Goal: Task Accomplishment & Management: Manage account settings

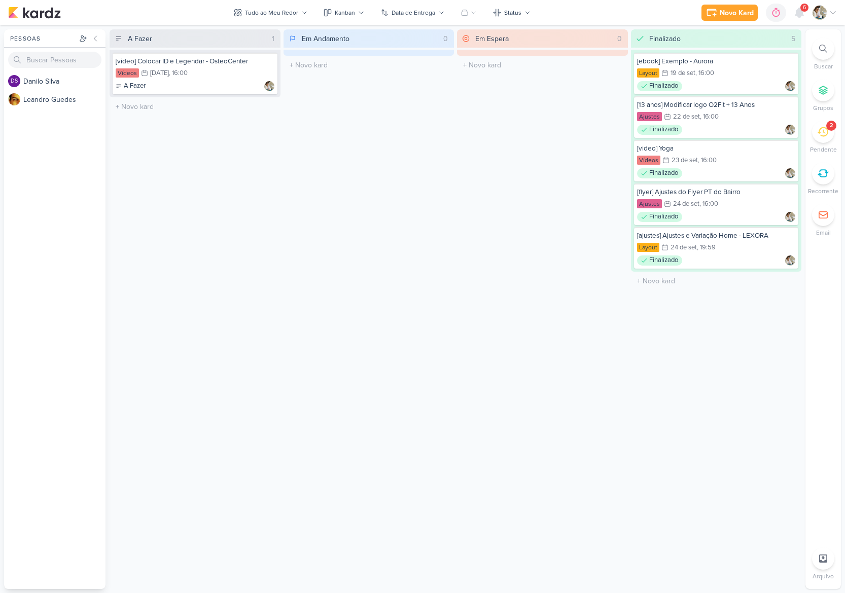
click at [824, 131] on icon at bounding box center [822, 131] width 11 height 11
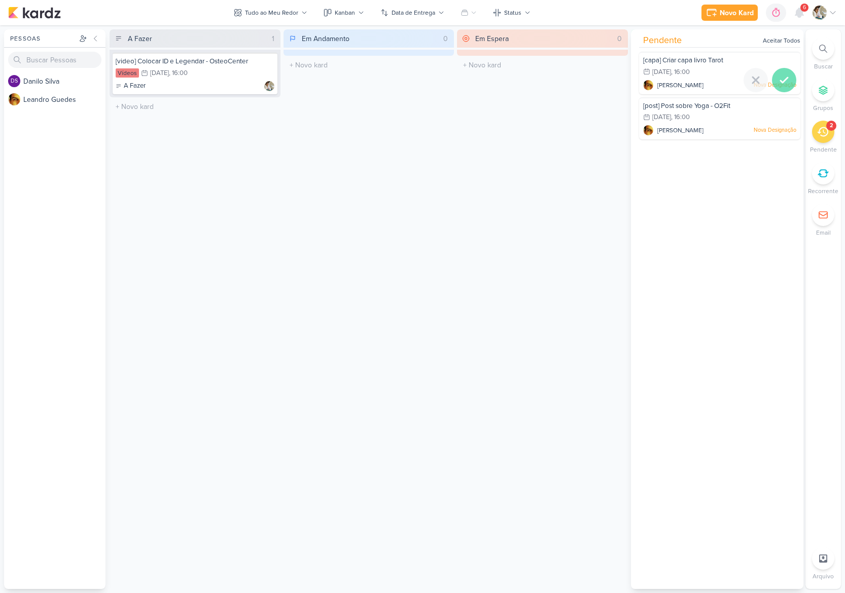
click at [783, 79] on icon at bounding box center [784, 80] width 12 height 12
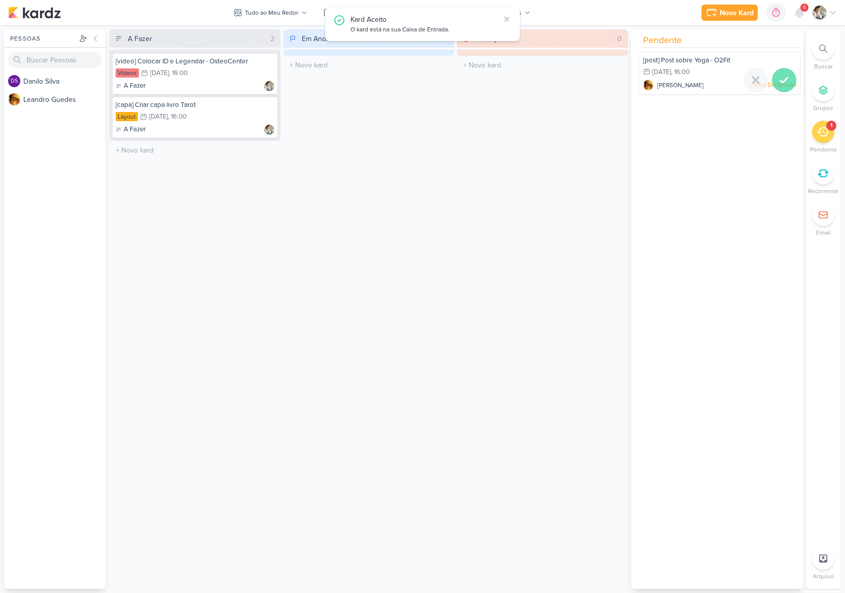
click at [780, 82] on icon at bounding box center [783, 80] width 7 height 5
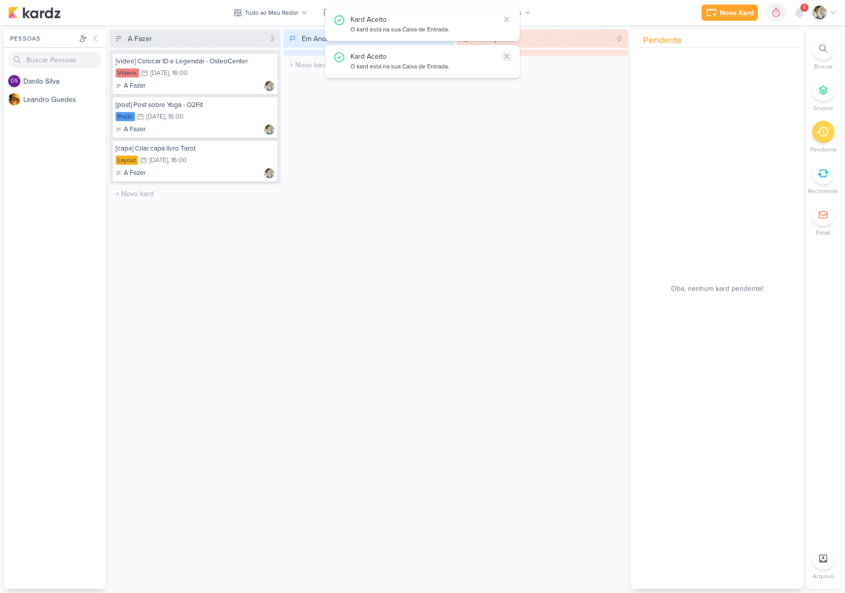
click at [504, 58] on icon at bounding box center [506, 56] width 4 height 4
click at [504, 20] on icon at bounding box center [506, 19] width 8 height 8
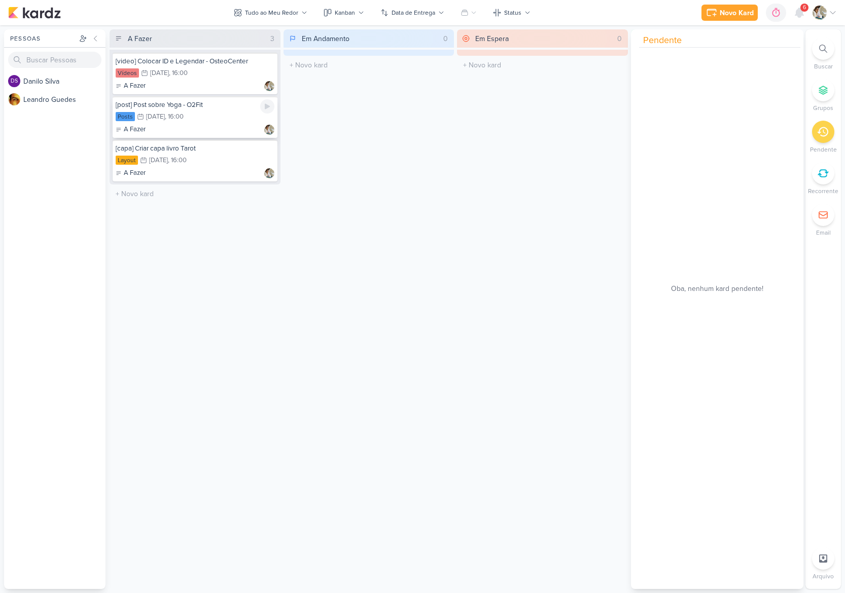
click at [206, 123] on div "[post] Post sobre Yoga - O2Fit Posts 26/9 [DATE] 16:00 A Fazer" at bounding box center [195, 117] width 165 height 42
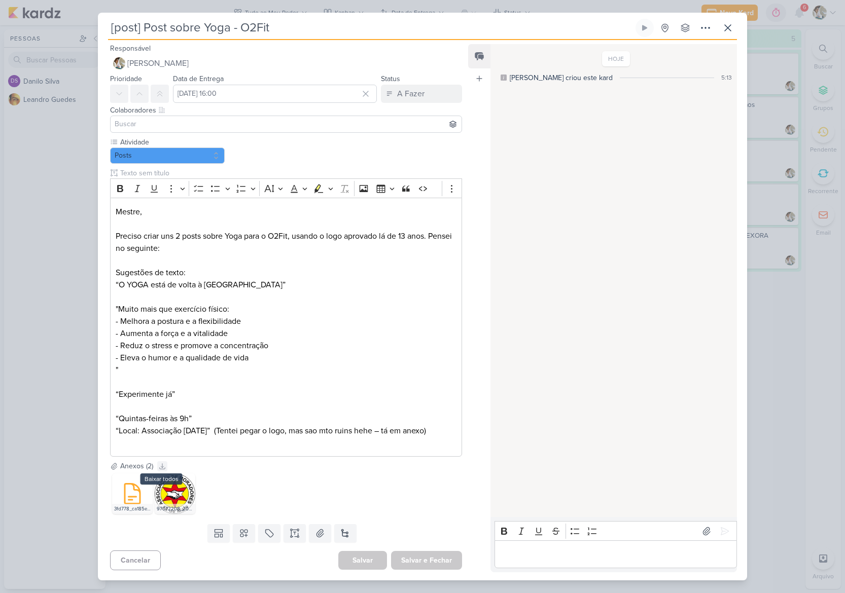
click at [161, 465] on icon at bounding box center [162, 466] width 7 height 7
click at [202, 244] on p "Preciso criar uns 2 posts sobre Yoga para o O2Fit, usando o logo aprovado lá de…" at bounding box center [286, 242] width 341 height 24
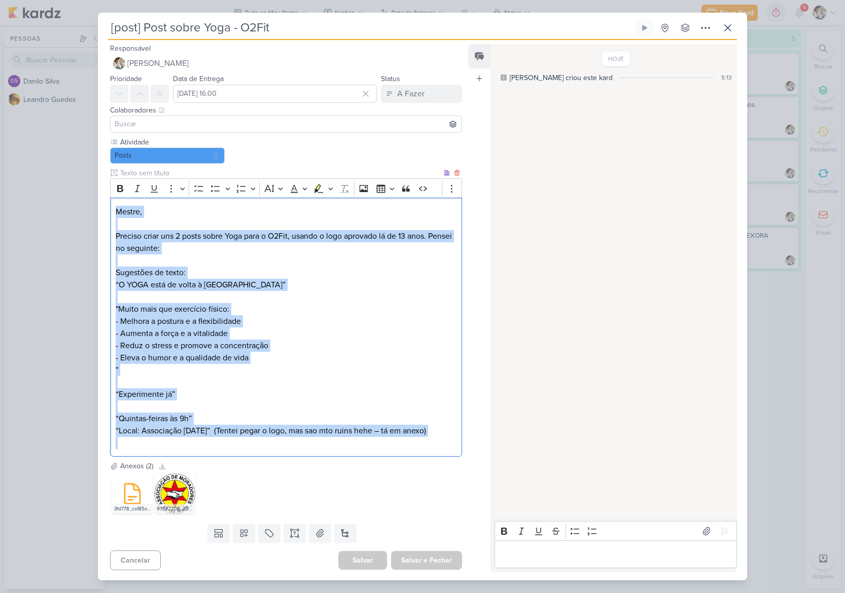
copy div "Mestre, [PERSON_NAME] criar uns 2 posts sobre Yoga para o O2Fit, usando o logo …"
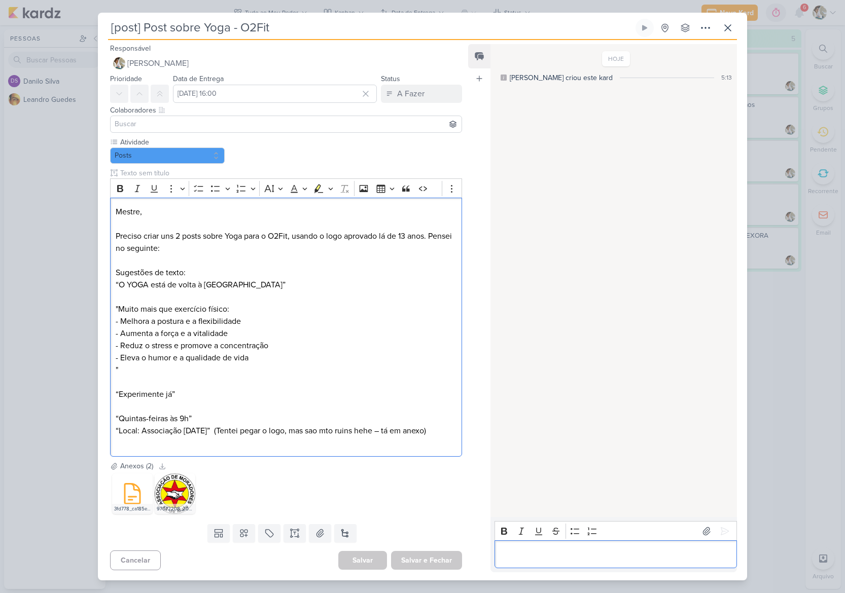
click at [554, 550] on p "Editor editing area: main" at bounding box center [615, 555] width 232 height 12
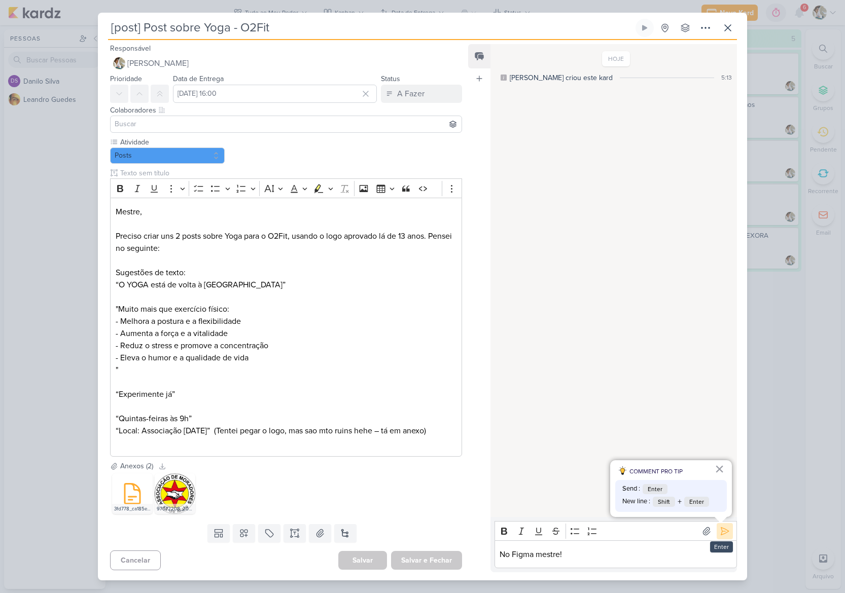
click at [719, 536] on button at bounding box center [724, 531] width 16 height 16
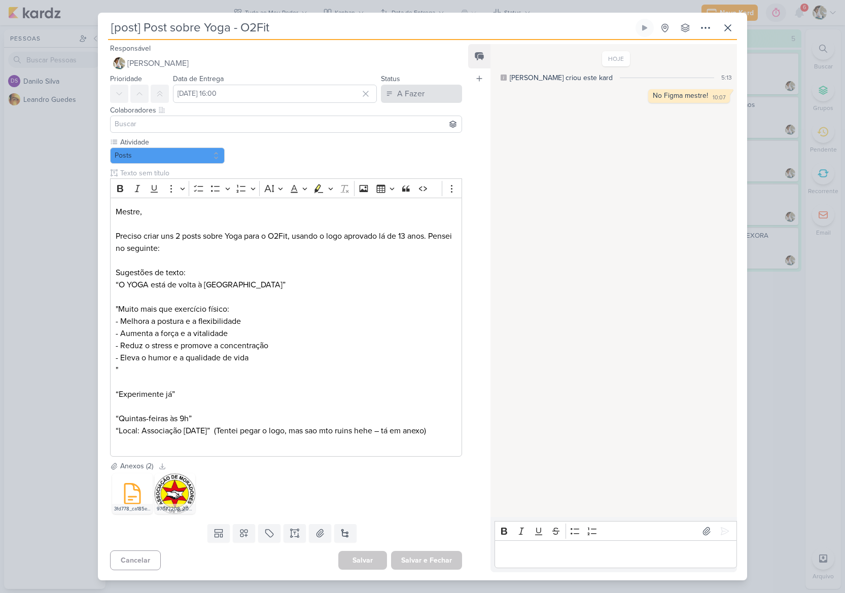
click at [418, 90] on div "A Fazer" at bounding box center [410, 94] width 27 height 12
click at [411, 137] on div "Finalizado" at bounding box center [406, 133] width 31 height 11
click at [427, 563] on button "Salvar e Fechar" at bounding box center [426, 560] width 71 height 19
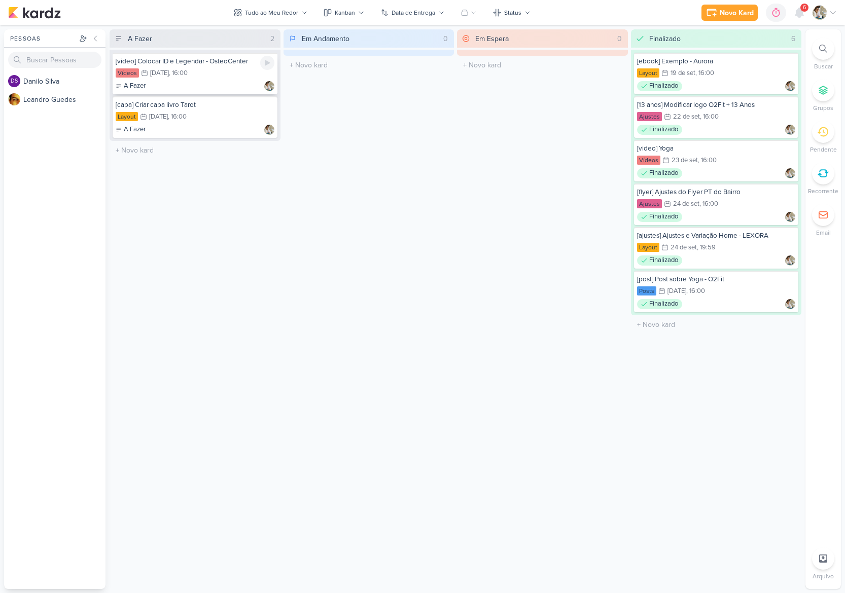
click at [228, 85] on div "A Fazer" at bounding box center [195, 86] width 159 height 10
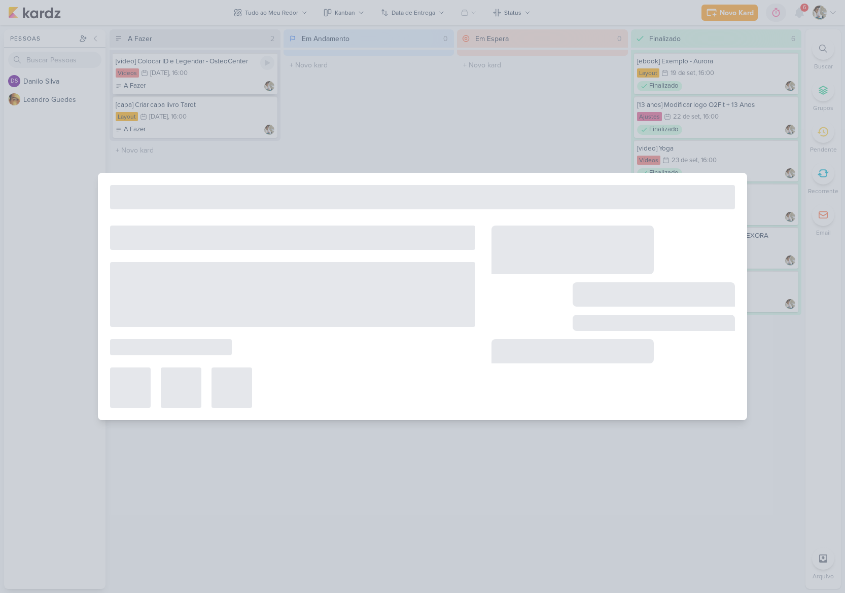
type input "[video] Colocar ID e Legendar - OsteoCenter"
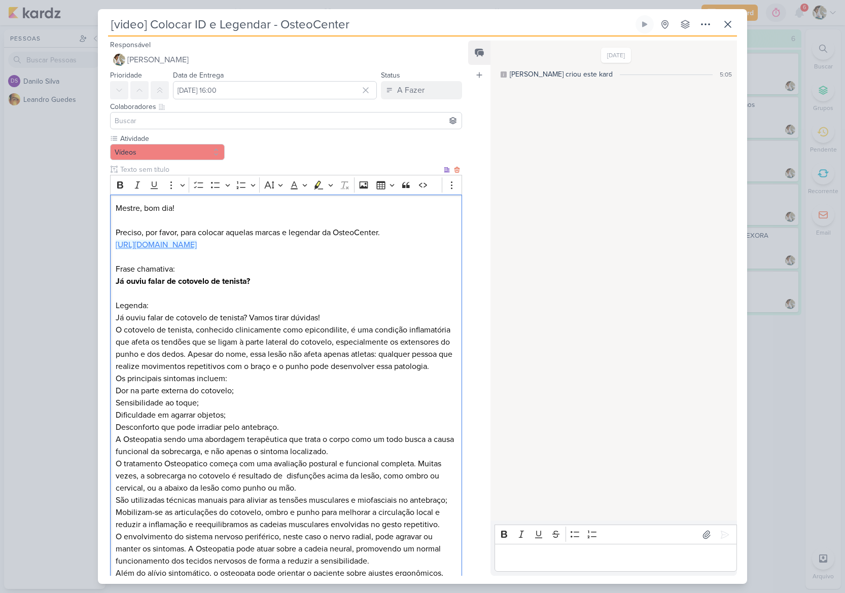
click at [197, 250] on link "[URL][DOMAIN_NAME]" at bounding box center [156, 245] width 81 height 10
drag, startPoint x: 260, startPoint y: 341, endPoint x: 100, endPoint y: 342, distance: 159.7
click at [100, 342] on div "Atividade Vídeos" at bounding box center [282, 423] width 368 height 580
copy strong "Já ouviu falar de cotovelo de tenista?"
click at [250, 324] on p "Já ouviu falar de cotovelo de tenista? Vamos tirar dúvidas!" at bounding box center [286, 318] width 341 height 12
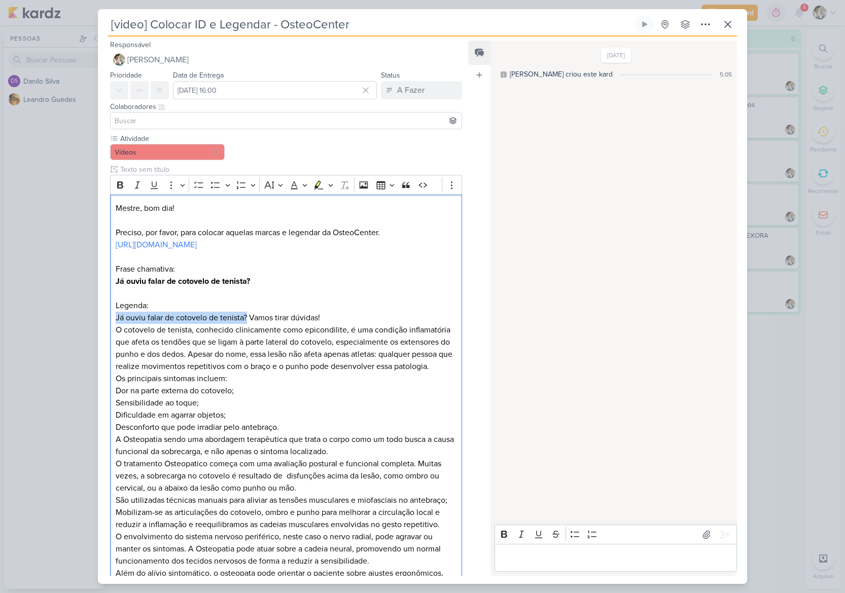
drag, startPoint x: 247, startPoint y: 378, endPoint x: 104, endPoint y: 375, distance: 143.0
click at [104, 375] on div "Atividade Vídeos" at bounding box center [282, 423] width 368 height 580
copy p "Já ouviu falar de cotovelo de tenista?"
drag, startPoint x: 324, startPoint y: 378, endPoint x: 250, endPoint y: 376, distance: 74.6
click at [250, 324] on p "Já ouviu falar de cotovelo de tenista? Vamos tirar dúvidas!" at bounding box center [286, 318] width 341 height 12
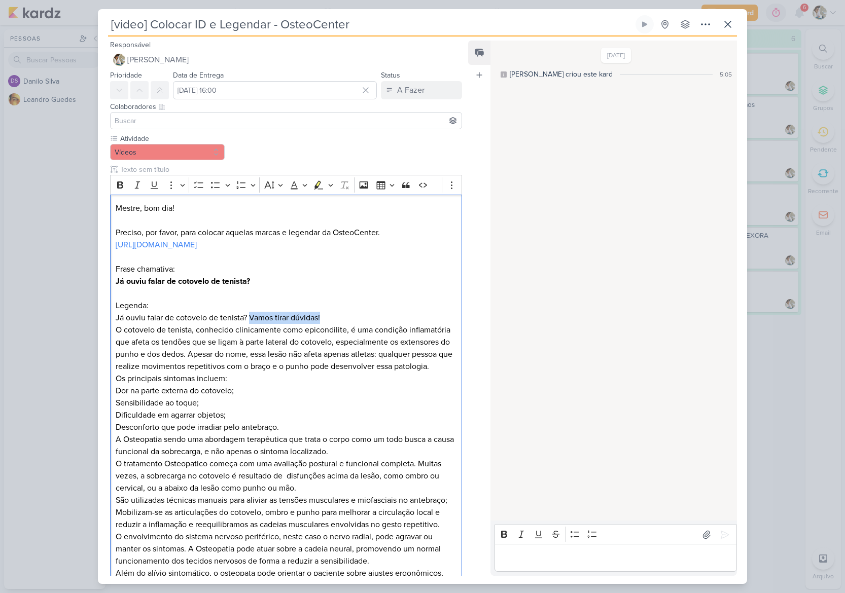
copy p "Vamos tirar dúvidas!"
drag, startPoint x: 194, startPoint y: 390, endPoint x: 106, endPoint y: 388, distance: 87.2
click at [106, 388] on div "Atividade Vídeos" at bounding box center [282, 423] width 368 height 580
copy p "O cotovelo de tenista,"
click at [203, 373] on p "O cotovelo de tenista, conhecido clinicamente como epicondilite, é uma condição…" at bounding box center [286, 348] width 341 height 49
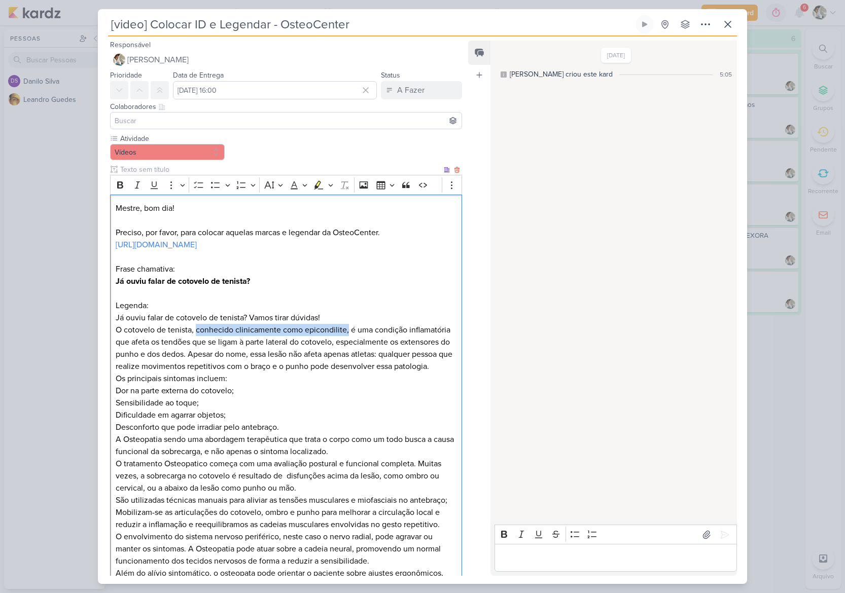
drag, startPoint x: 196, startPoint y: 389, endPoint x: 346, endPoint y: 391, distance: 150.1
click at [346, 373] on p "O cotovelo de tenista, conhecido clinicamente como epicondilite, é uma condição…" at bounding box center [286, 348] width 341 height 49
copy p "conhecido clinicamente como epicondilite,"
drag, startPoint x: 350, startPoint y: 389, endPoint x: 158, endPoint y: 403, distance: 192.6
click at [158, 373] on p "O cotovelo de tenista, conhecido clinicamente como epicondilite, é uma condição…" at bounding box center [286, 348] width 341 height 49
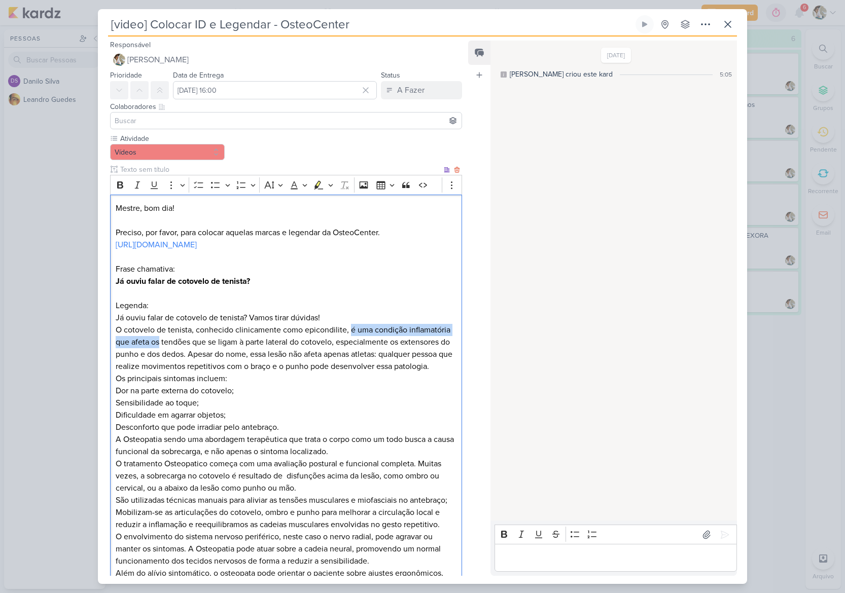
copy p "é uma condição inflamatória que afeta os"
click at [165, 373] on p "O cotovelo de tenista, conhecido clinicamente como epicondilite, é uma condição…" at bounding box center [286, 348] width 341 height 49
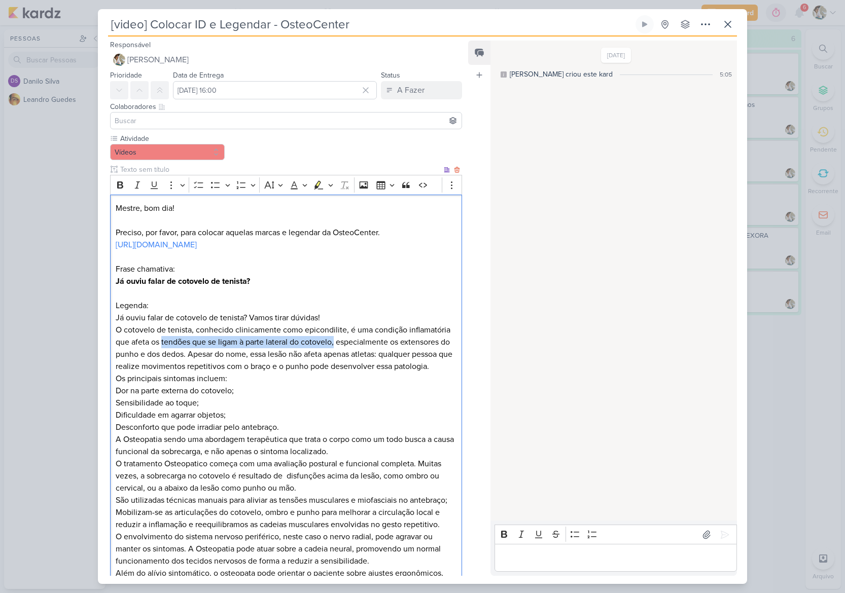
drag, startPoint x: 162, startPoint y: 404, endPoint x: 336, endPoint y: 406, distance: 173.9
click at [336, 373] on p "O cotovelo de tenista, conhecido clinicamente como epicondilite, é uma condição…" at bounding box center [286, 348] width 341 height 49
copy p "tendões que se ligam à parte lateral do cotovelo,"
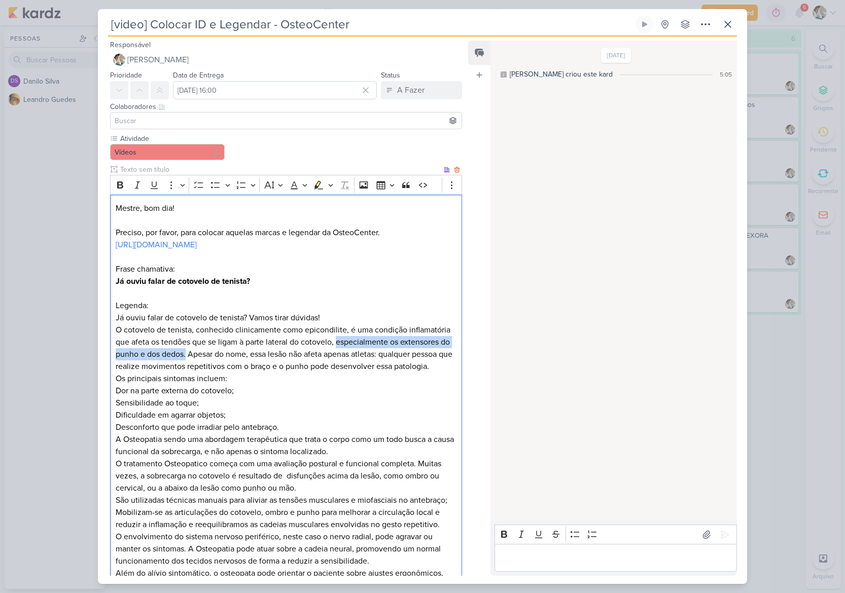
drag, startPoint x: 338, startPoint y: 403, endPoint x: 198, endPoint y: 413, distance: 140.3
click at [198, 373] on p "O cotovelo de tenista, conhecido clinicamente como epicondilite, é uma condição…" at bounding box center [286, 348] width 341 height 49
copy p "especialmente os extensores do punho e dos dedos."
drag, startPoint x: 200, startPoint y: 414, endPoint x: 261, endPoint y: 416, distance: 60.9
click at [261, 373] on p "O cotovelo de tenista, conhecido clinicamente como epicondilite, é uma condição…" at bounding box center [286, 348] width 341 height 49
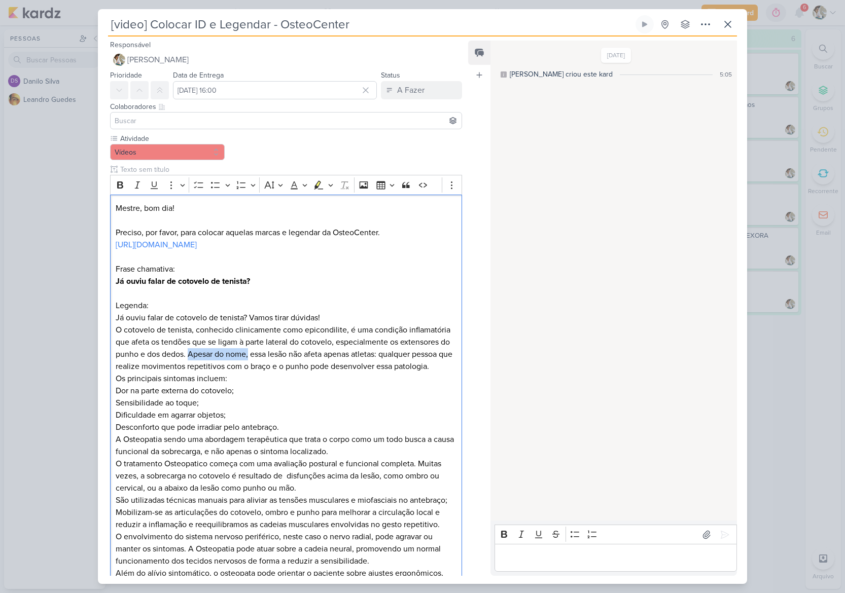
copy p "Apesar do nome,"
drag, startPoint x: 264, startPoint y: 414, endPoint x: 391, endPoint y: 415, distance: 127.3
click at [391, 373] on p "O cotovelo de tenista, conhecido clinicamente como epicondilite, é uma condição…" at bounding box center [286, 348] width 341 height 49
drag, startPoint x: 394, startPoint y: 416, endPoint x: 315, endPoint y: 428, distance: 80.0
click at [315, 373] on p "O cotovelo de tenista, conhecido clinicamente como epicondilite, é uma condição…" at bounding box center [286, 348] width 341 height 49
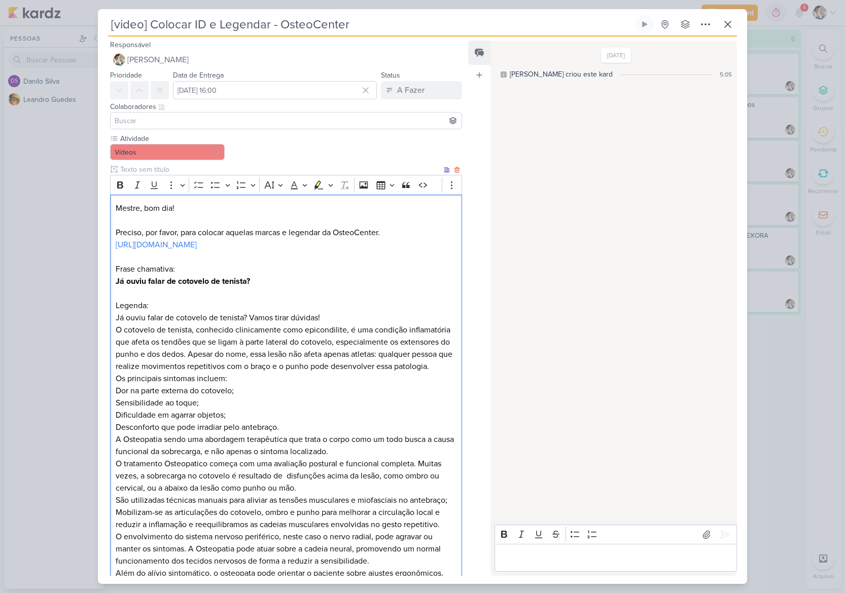
click at [318, 373] on p "O cotovelo de tenista, conhecido clinicamente como epicondilite, é uma condição…" at bounding box center [286, 348] width 341 height 49
drag, startPoint x: 317, startPoint y: 427, endPoint x: 304, endPoint y: 440, distance: 17.6
click at [304, 373] on p "O cotovelo de tenista, conhecido clinicamente como epicondilite, é uma condição…" at bounding box center [286, 348] width 341 height 49
drag, startPoint x: 234, startPoint y: 453, endPoint x: 113, endPoint y: 452, distance: 121.2
click at [113, 452] on div "Mestre, bom dia! [PERSON_NAME], por favor, para colocar aquelas marcas e legend…" at bounding box center [286, 452] width 352 height 515
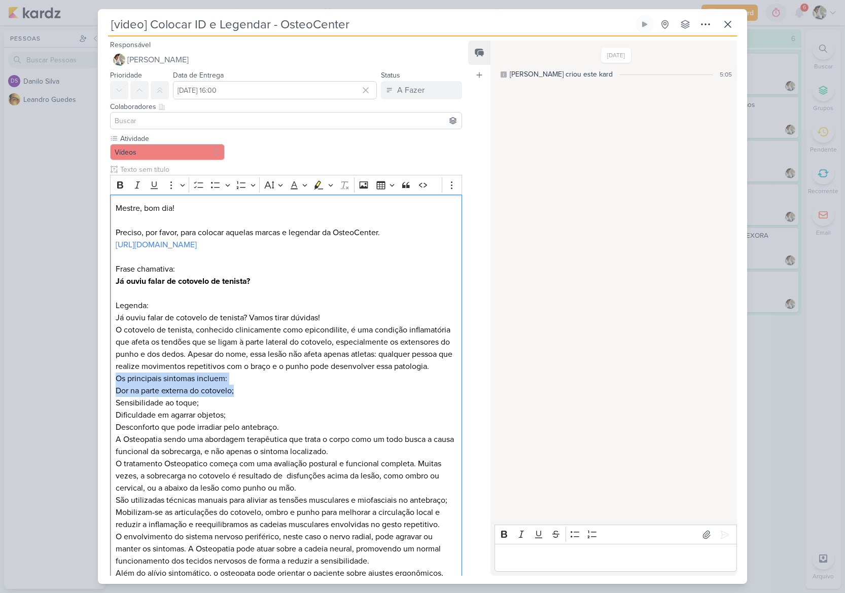
drag, startPoint x: 239, startPoint y: 464, endPoint x: 101, endPoint y: 450, distance: 139.2
click at [101, 450] on div "Atividade Vídeos" at bounding box center [282, 423] width 368 height 580
drag, startPoint x: 319, startPoint y: 405, endPoint x: 194, endPoint y: 463, distance: 138.4
click at [194, 434] on p "Os principais sintomas incluem: Dor na parte externa do cotovelo; Sensibilidade…" at bounding box center [286, 403] width 341 height 61
click at [189, 434] on p "Os principais sintomas incluem: Dor na parte externa do cotovelo; Sensibilidade…" at bounding box center [286, 403] width 341 height 61
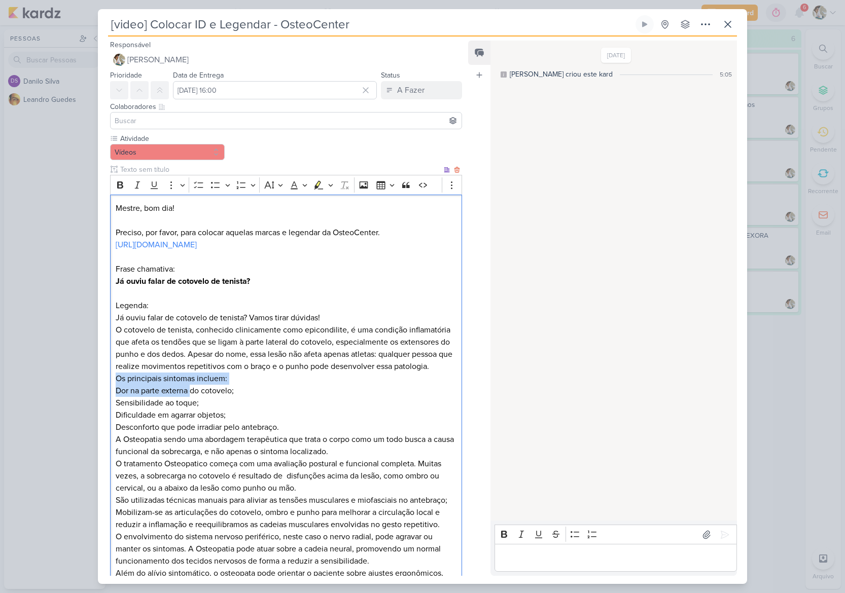
drag, startPoint x: 190, startPoint y: 463, endPoint x: 9, endPoint y: 440, distance: 182.5
click at [116, 434] on p "Os principais sintomas incluem: Dor na parte externa do cotovelo; Sensibilidade…" at bounding box center [286, 403] width 341 height 61
click at [182, 434] on p "Os principais sintomas incluem: Dor na parte externa do cotovelo; Sensibilidade…" at bounding box center [286, 403] width 341 height 61
click at [192, 434] on p "Os principais sintomas incluem: Dor na parte externa do cotovelo; Sensibilidade…" at bounding box center [286, 403] width 341 height 61
drag, startPoint x: 193, startPoint y: 463, endPoint x: 204, endPoint y: 477, distance: 17.3
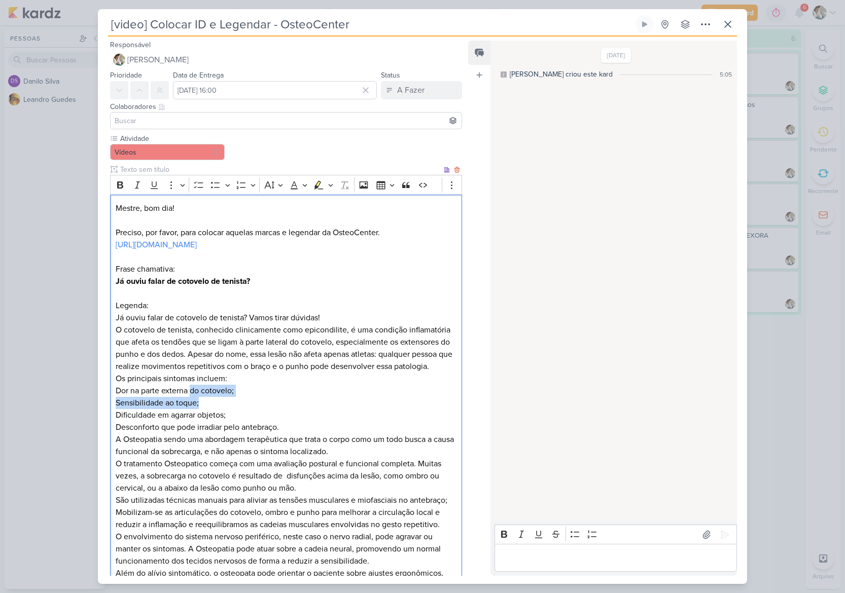
click at [204, 434] on p "Os principais sintomas incluem: Dor na parte externa do cotovelo; Sensibilidade…" at bounding box center [286, 403] width 341 height 61
drag, startPoint x: 209, startPoint y: 488, endPoint x: 102, endPoint y: 491, distance: 106.5
click at [102, 491] on div "Atividade Vídeos" at bounding box center [282, 423] width 368 height 580
click at [196, 434] on p "Os principais sintomas incluem: Dor na parte externa do cotovelo; Sensibilidade…" at bounding box center [286, 403] width 341 height 61
drag, startPoint x: 196, startPoint y: 500, endPoint x: 98, endPoint y: 483, distance: 99.4
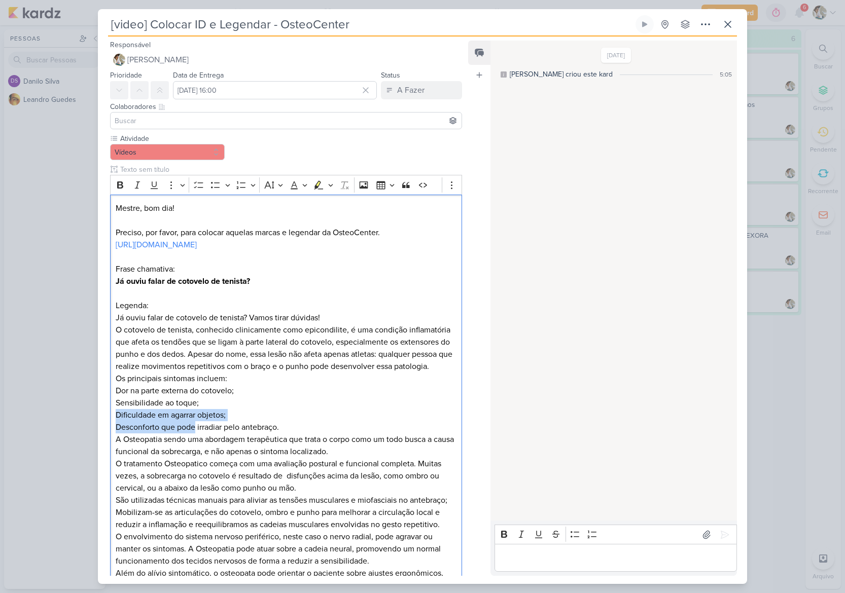
click at [98, 483] on div "Atividade Vídeos" at bounding box center [282, 423] width 368 height 580
drag, startPoint x: 198, startPoint y: 500, endPoint x: 163, endPoint y: 512, distance: 37.0
click at [163, 512] on div "Mestre, bom dia! [PERSON_NAME], por favor, para colocar aquelas marcas e legend…" at bounding box center [286, 452] width 352 height 515
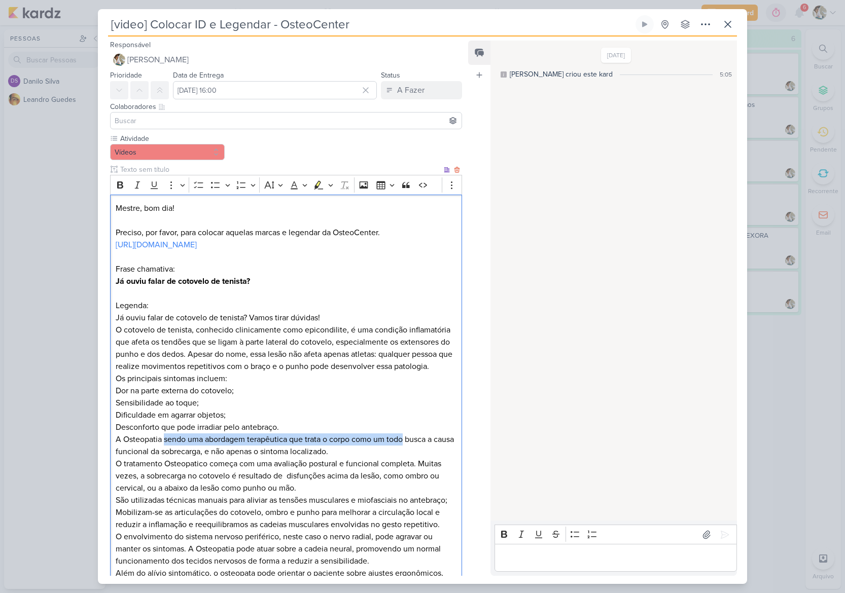
drag, startPoint x: 165, startPoint y: 512, endPoint x: 405, endPoint y: 514, distance: 239.8
click at [405, 458] on p "A Osteopatia sendo uma abordagem terapêutica que trata o corpo como um todo bus…" at bounding box center [286, 446] width 341 height 24
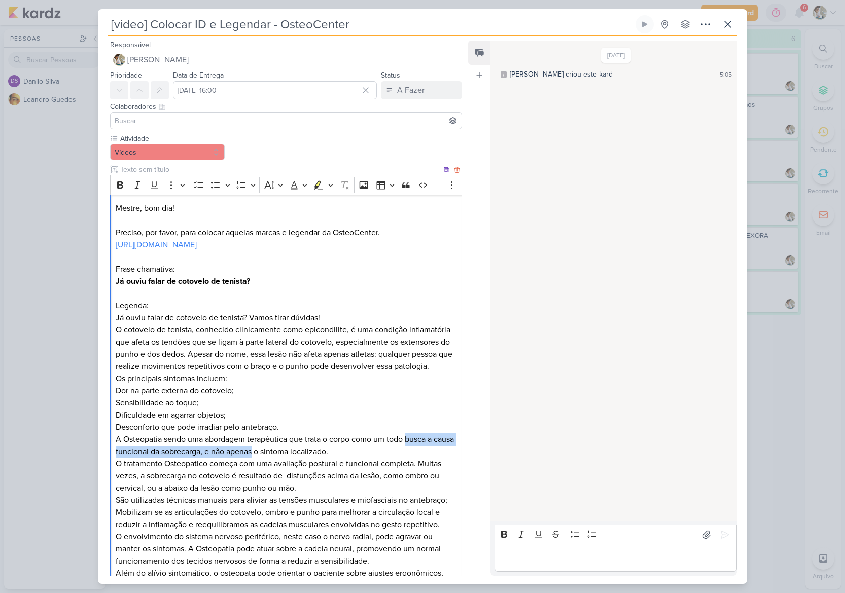
drag, startPoint x: 409, startPoint y: 512, endPoint x: 274, endPoint y: 526, distance: 135.2
click at [274, 458] on p "A Osteopatia sendo uma abordagem terapêutica que trata o corpo como um todo bus…" at bounding box center [286, 446] width 341 height 24
drag, startPoint x: 360, startPoint y: 526, endPoint x: 278, endPoint y: 528, distance: 82.2
click at [278, 458] on p "A Osteopatia sendo uma abordagem terapêutica que trata o corpo como um todo bus…" at bounding box center [286, 446] width 341 height 24
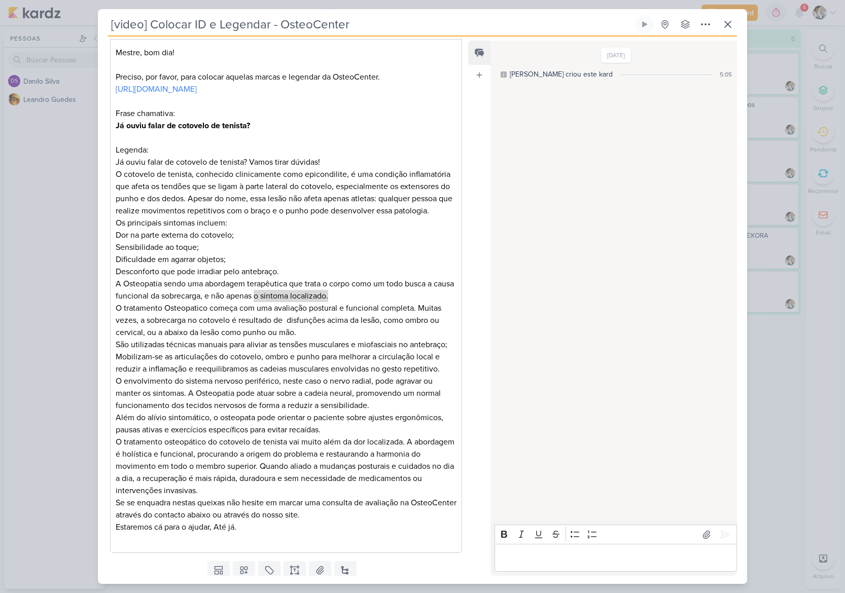
scroll to position [228, 0]
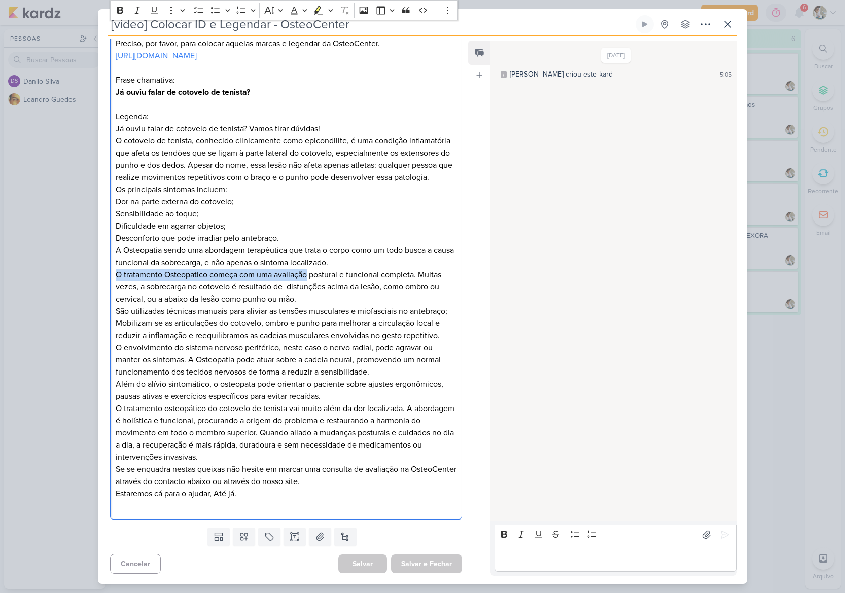
drag, startPoint x: 116, startPoint y: 308, endPoint x: 61, endPoint y: 317, distance: 55.5
click at [308, 304] on p "O tratamento Osteopatico começa com uma avaliação postural e funcional completa…" at bounding box center [286, 287] width 341 height 37
drag, startPoint x: 311, startPoint y: 309, endPoint x: 137, endPoint y: 324, distance: 174.6
click at [137, 305] on p "O tratamento Osteopatico começa com uma avaliação postural e funcional completa…" at bounding box center [286, 287] width 341 height 37
drag, startPoint x: 139, startPoint y: 322, endPoint x: 350, endPoint y: 319, distance: 210.4
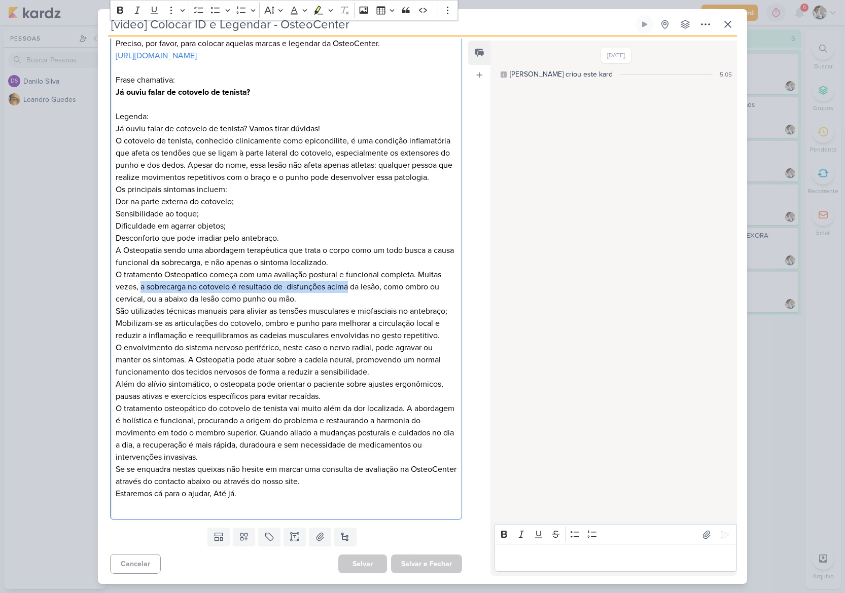
click at [350, 305] on p "O tratamento Osteopatico começa com uma avaliação postural e funcional completa…" at bounding box center [286, 287] width 341 height 37
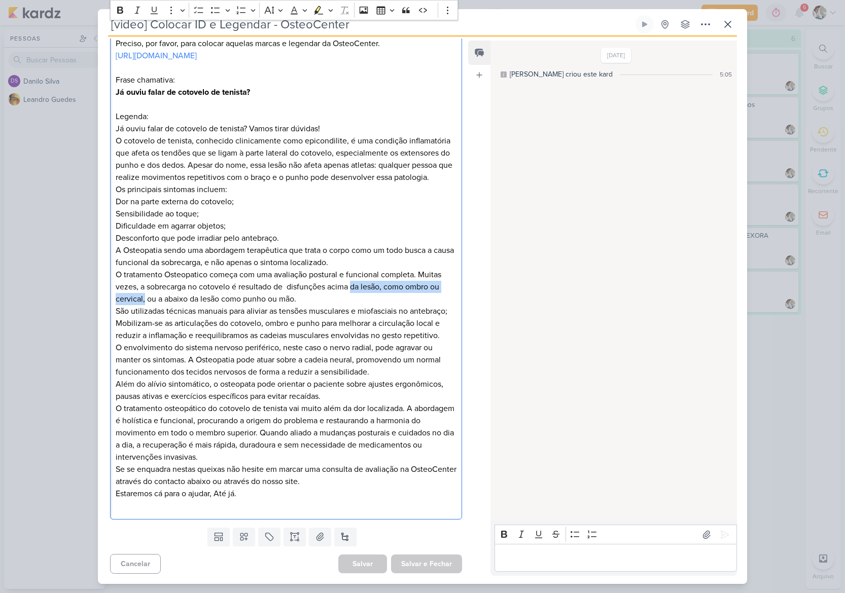
drag, startPoint x: 353, startPoint y: 322, endPoint x: 175, endPoint y: 341, distance: 179.0
click at [145, 305] on p "O tratamento Osteopatico começa com uma avaliação postural e funcional completa…" at bounding box center [286, 287] width 341 height 37
drag, startPoint x: 302, startPoint y: 332, endPoint x: 148, endPoint y: 333, distance: 153.6
click at [148, 305] on p "O tratamento Osteopatico começa com uma avaliação postural e funcional completa…" at bounding box center [286, 287] width 341 height 37
drag, startPoint x: 114, startPoint y: 345, endPoint x: 269, endPoint y: 346, distance: 154.6
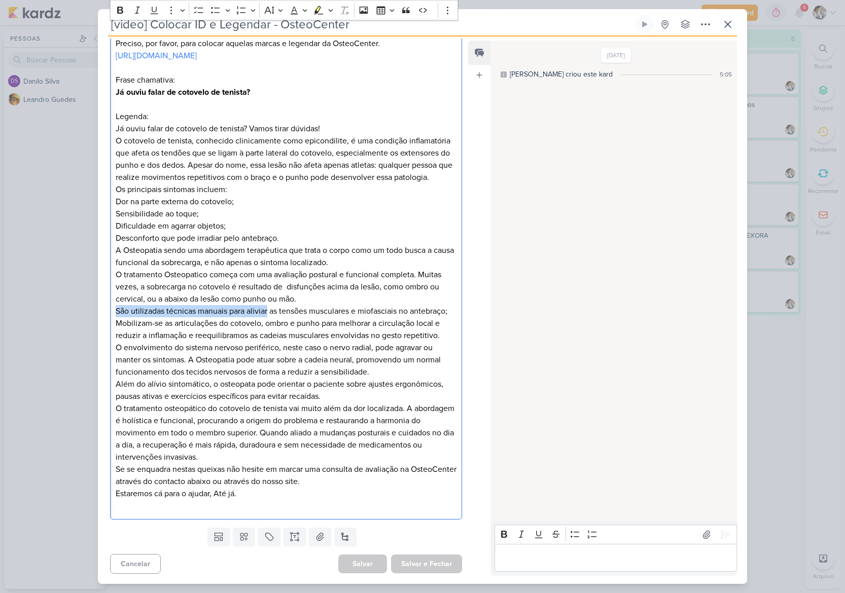
click at [269, 346] on div "Mestre, bom dia! [PERSON_NAME], por favor, para colocar aquelas marcas e legend…" at bounding box center [286, 263] width 352 height 515
drag, startPoint x: 272, startPoint y: 346, endPoint x: 450, endPoint y: 344, distance: 178.5
click at [450, 342] on p "São utilizadas técnicas manuais para aliviar as tensões musculares e miofasciai…" at bounding box center [286, 323] width 341 height 37
drag, startPoint x: 116, startPoint y: 356, endPoint x: 263, endPoint y: 361, distance: 146.6
click at [263, 342] on p "São utilizadas técnicas manuais para aliviar as tensões musculares e miofasciai…" at bounding box center [286, 323] width 341 height 37
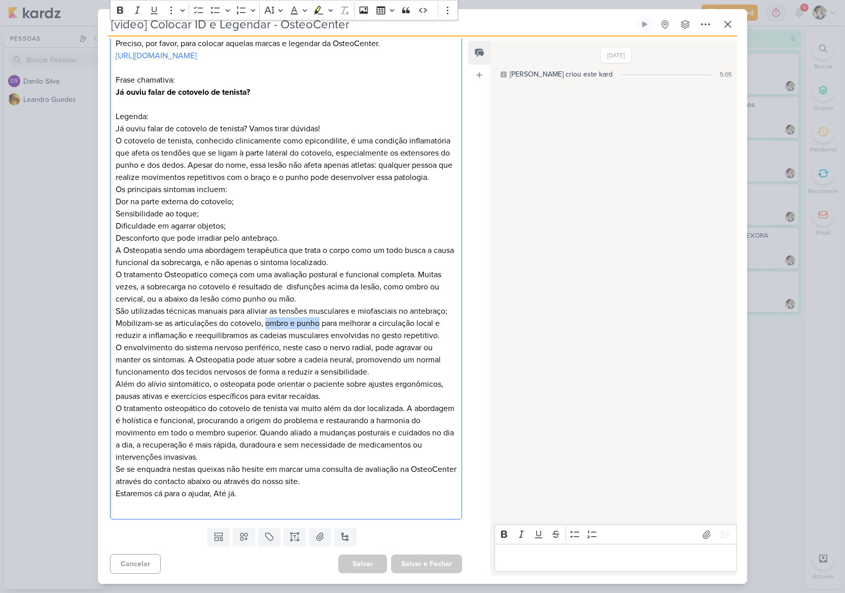
drag, startPoint x: 265, startPoint y: 355, endPoint x: 318, endPoint y: 356, distance: 53.2
click at [318, 342] on p "São utilizadas técnicas manuais para aliviar as tensões musculares e miofasciai…" at bounding box center [286, 323] width 341 height 37
drag, startPoint x: 324, startPoint y: 357, endPoint x: 333, endPoint y: 359, distance: 9.0
click at [333, 342] on p "São utilizadas técnicas manuais para aliviar as tensões musculares e miofasciai…" at bounding box center [286, 323] width 341 height 37
drag, startPoint x: 324, startPoint y: 358, endPoint x: 140, endPoint y: 368, distance: 184.3
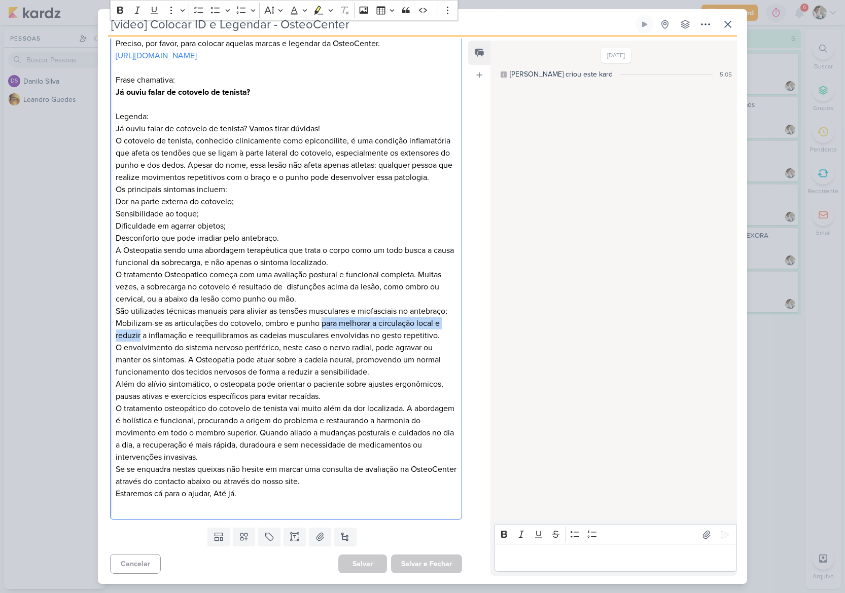
click at [140, 342] on p "São utilizadas técnicas manuais para aliviar as tensões musculares e miofasciai…" at bounding box center [286, 323] width 341 height 37
drag, startPoint x: 143, startPoint y: 370, endPoint x: 287, endPoint y: 371, distance: 144.0
click at [287, 342] on p "São utilizadas técnicas manuais para aliviar as tensões musculares e miofasciai…" at bounding box center [286, 323] width 341 height 37
drag, startPoint x: 300, startPoint y: 369, endPoint x: 443, endPoint y: 372, distance: 143.0
click at [443, 342] on p "São utilizadas técnicas manuais para aliviar as tensões musculares e miofasciai…" at bounding box center [286, 323] width 341 height 37
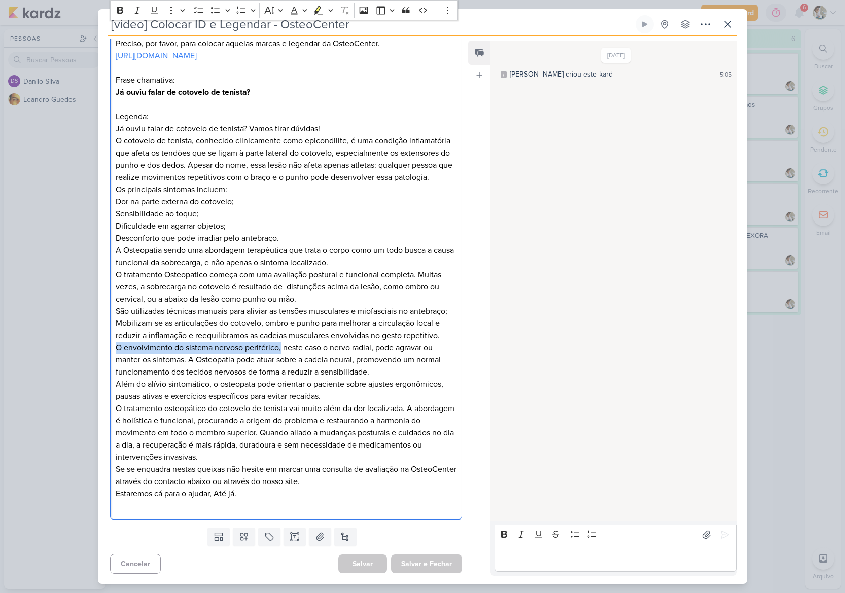
drag, startPoint x: 117, startPoint y: 381, endPoint x: 280, endPoint y: 380, distance: 162.8
click at [280, 378] on p "O envolvimento do sistema nervoso periférico, neste caso o nervo radial, pode a…" at bounding box center [286, 360] width 341 height 37
drag, startPoint x: 285, startPoint y: 382, endPoint x: 187, endPoint y: 394, distance: 99.1
click at [187, 378] on p "O envolvimento do sistema nervoso periférico, neste caso o nervo radial, pode a…" at bounding box center [286, 360] width 341 height 37
click at [195, 378] on p "O envolvimento do sistema nervoso periférico, neste caso o nervo radial, pode a…" at bounding box center [286, 360] width 341 height 37
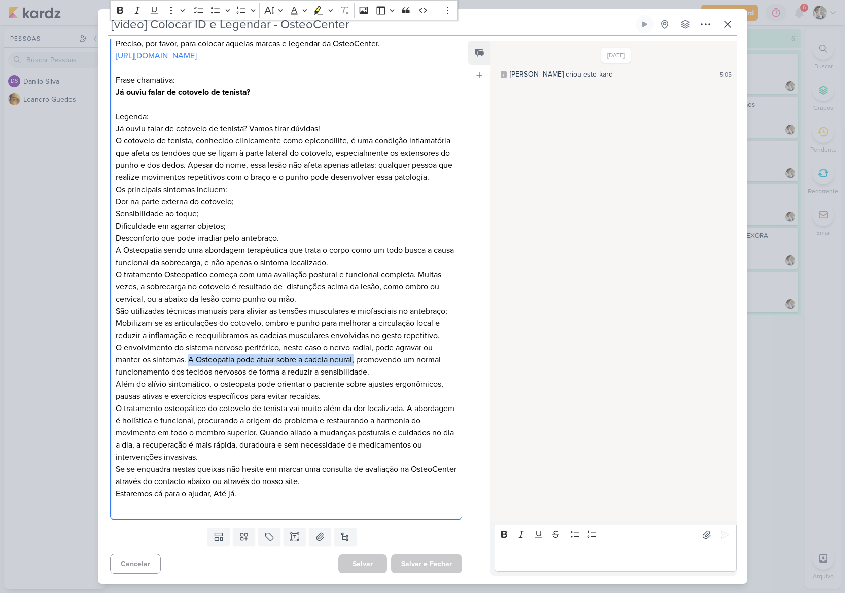
drag, startPoint x: 189, startPoint y: 393, endPoint x: 356, endPoint y: 397, distance: 166.8
click at [356, 378] on p "O envolvimento do sistema nervoso periférico, neste caso o nervo radial, pode a…" at bounding box center [286, 360] width 341 height 37
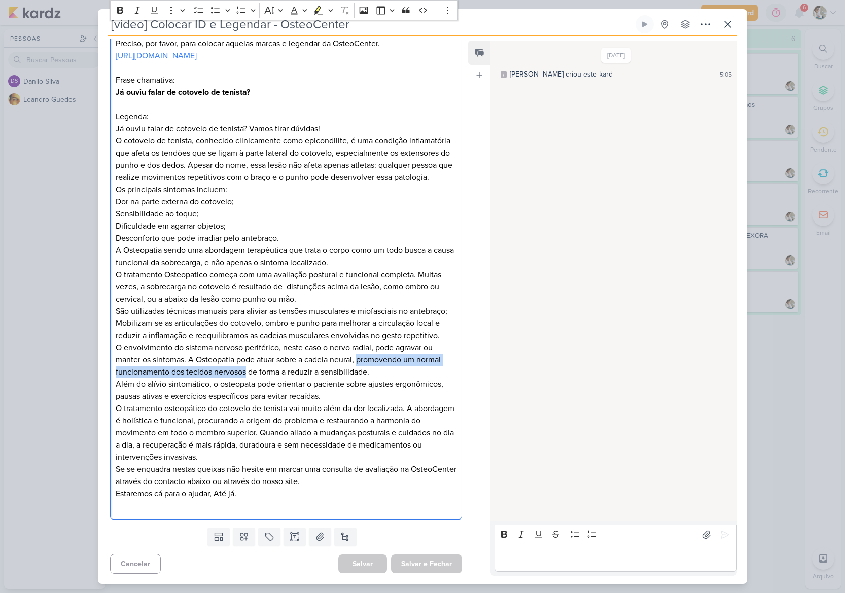
drag, startPoint x: 360, startPoint y: 395, endPoint x: 246, endPoint y: 406, distance: 114.5
click at [246, 378] on p "O envolvimento do sistema nervoso periférico, neste caso o nervo radial, pode a…" at bounding box center [286, 360] width 341 height 37
drag, startPoint x: 376, startPoint y: 407, endPoint x: 17, endPoint y: 373, distance: 361.1
click at [250, 378] on p "O envolvimento do sistema nervoso periférico, neste caso o nervo radial, pode a…" at bounding box center [286, 360] width 341 height 37
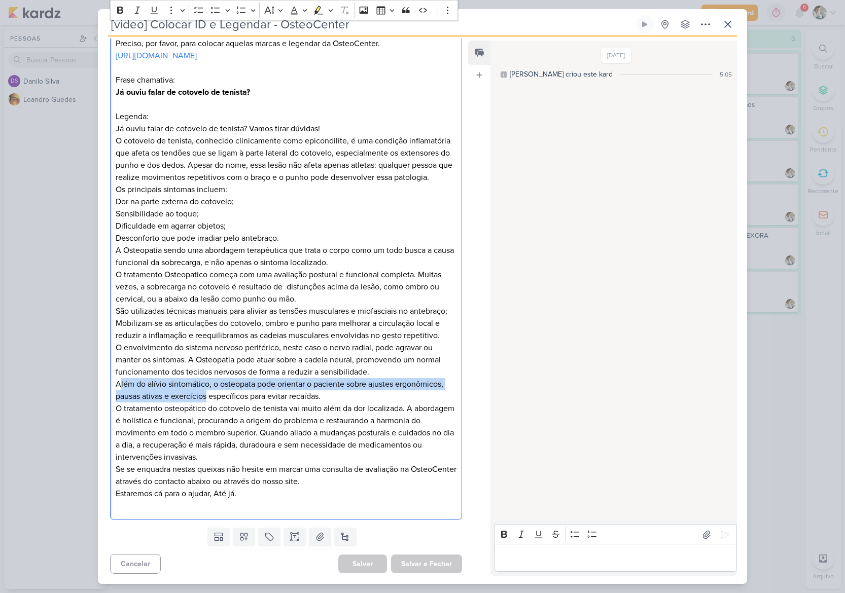
drag, startPoint x: 118, startPoint y: 418, endPoint x: 186, endPoint y: 423, distance: 68.1
click at [196, 403] on p "Além do alívio sintomático, o osteopata pode orientar o paciente sobre ajustes …" at bounding box center [286, 390] width 341 height 24
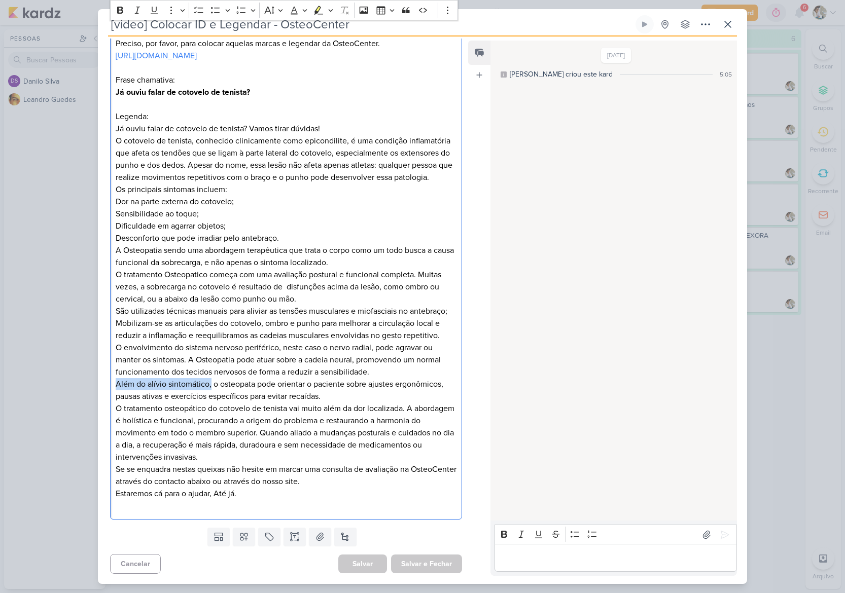
drag, startPoint x: 117, startPoint y: 416, endPoint x: 210, endPoint y: 417, distance: 93.8
click at [210, 403] on p "Além do alívio sintomático, o osteopata pode orientar o paciente sobre ajustes …" at bounding box center [286, 390] width 341 height 24
drag, startPoint x: 214, startPoint y: 418, endPoint x: 367, endPoint y: 419, distance: 152.6
click at [367, 403] on p "Além do alívio sintomático, o osteopata pode orientar o paciente sobre ajustes …" at bounding box center [286, 390] width 341 height 24
drag, startPoint x: 371, startPoint y: 418, endPoint x: 444, endPoint y: 421, distance: 73.1
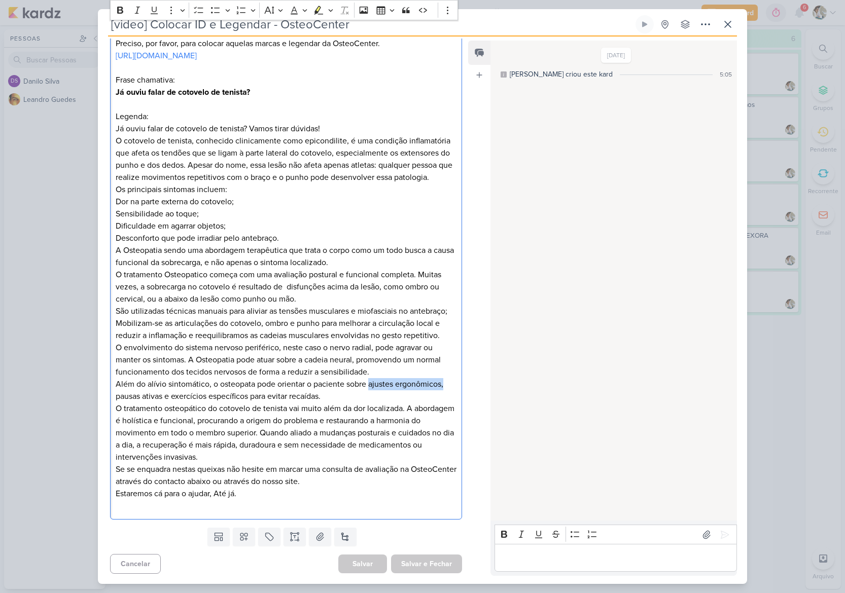
click at [444, 403] on p "Além do alívio sintomático, o osteopata pode orientar o paciente sobre ajustes …" at bounding box center [286, 390] width 341 height 24
drag, startPoint x: 116, startPoint y: 430, endPoint x: 249, endPoint y: 431, distance: 132.8
click at [249, 403] on p "Além do alívio sintomático, o osteopata pode orientar o paciente sobre ajustes …" at bounding box center [286, 390] width 341 height 24
drag, startPoint x: 330, startPoint y: 430, endPoint x: 251, endPoint y: 431, distance: 79.1
click at [251, 403] on p "Além do alívio sintomático, o osteopata pode orientar o paciente sobre ajustes …" at bounding box center [286, 390] width 341 height 24
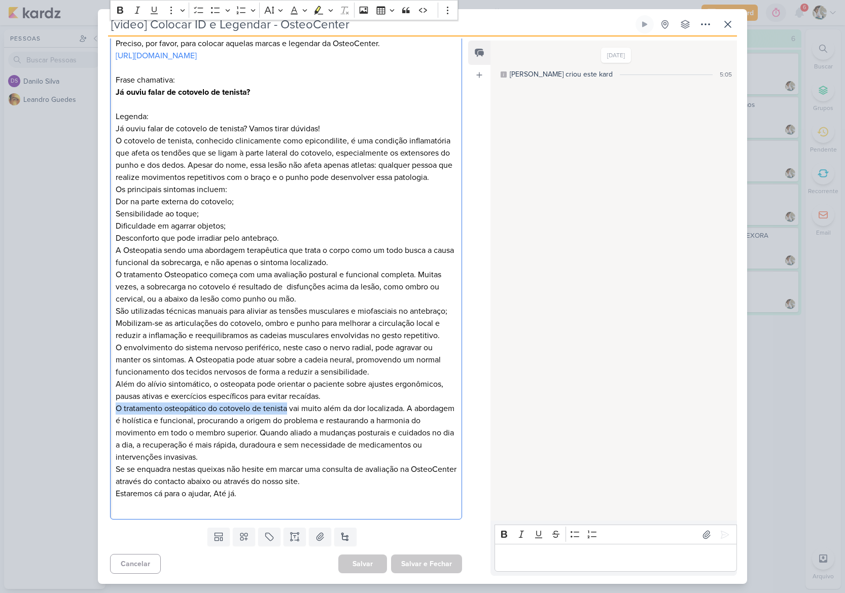
drag, startPoint x: 116, startPoint y: 443, endPoint x: 287, endPoint y: 442, distance: 171.9
click at [287, 442] on p "O tratamento osteopático do cotovelo de tenista vai muito além da dor localizad…" at bounding box center [286, 433] width 341 height 61
drag, startPoint x: 290, startPoint y: 443, endPoint x: 406, endPoint y: 443, distance: 116.1
click at [406, 443] on p "O tratamento osteopático do cotovelo de tenista vai muito além da dor localizad…" at bounding box center [286, 433] width 341 height 61
drag, startPoint x: 408, startPoint y: 442, endPoint x: 238, endPoint y: 457, distance: 170.6
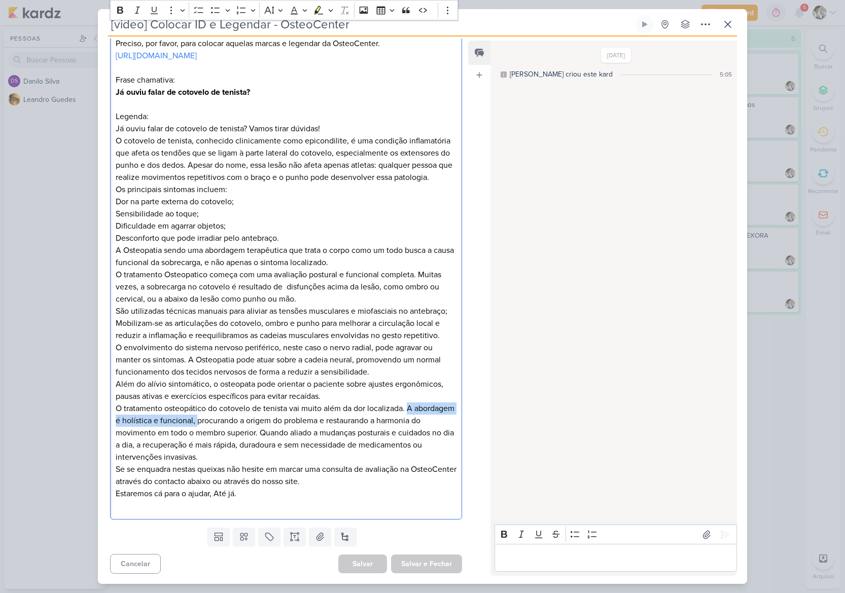
click at [238, 457] on p "O tratamento osteopático do cotovelo de tenista vai muito além da dor localizad…" at bounding box center [286, 433] width 341 height 61
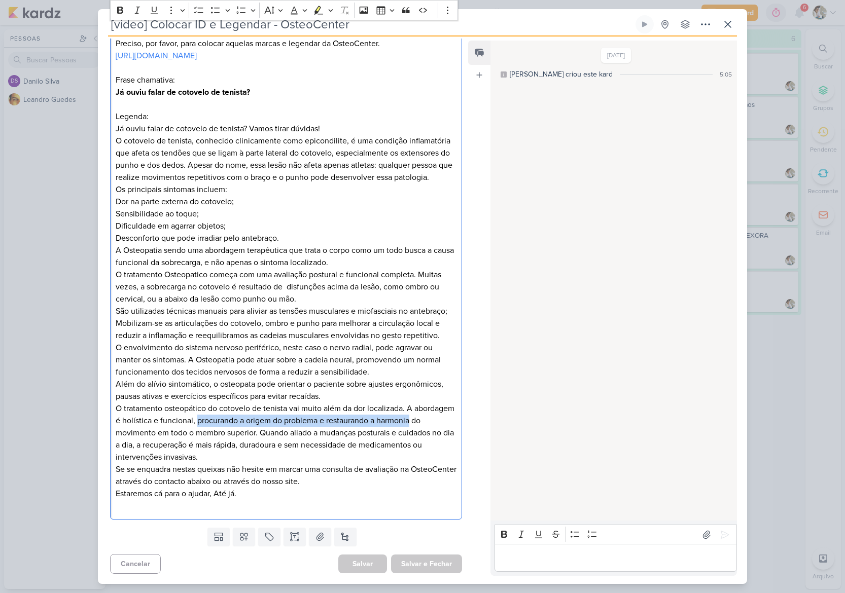
drag, startPoint x: 239, startPoint y: 454, endPoint x: 149, endPoint y: 471, distance: 91.2
click at [149, 463] on p "O tratamento osteopático do cotovelo de tenista vai muito além da dor localizad…" at bounding box center [286, 433] width 341 height 61
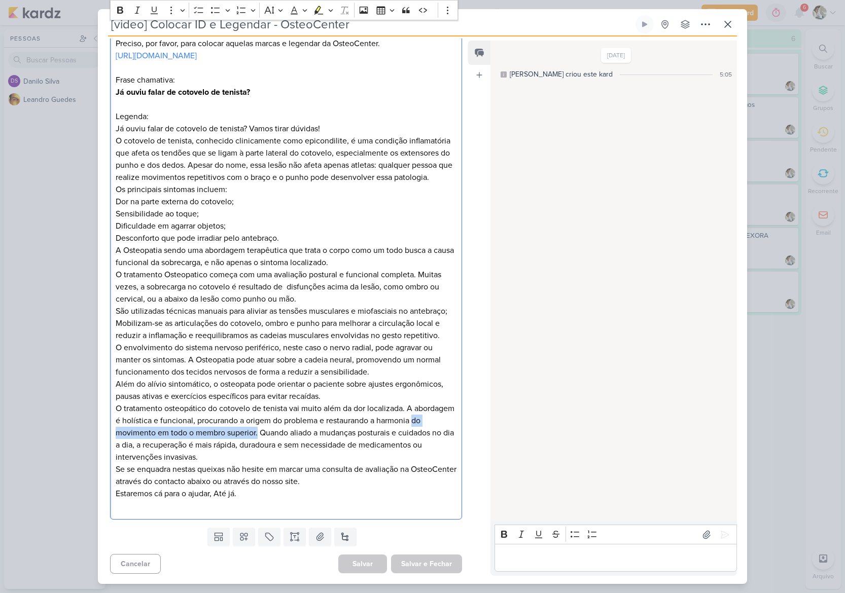
drag, startPoint x: 152, startPoint y: 465, endPoint x: 305, endPoint y: 465, distance: 153.1
click at [305, 463] on p "O tratamento osteopático do cotovelo de tenista vai muito além da dor localizad…" at bounding box center [286, 433] width 341 height 61
drag, startPoint x: 307, startPoint y: 466, endPoint x: 148, endPoint y: 478, distance: 160.2
click at [148, 463] on p "O tratamento osteopático do cotovelo de tenista vai muito além da dor localizad…" at bounding box center [286, 433] width 341 height 61
drag, startPoint x: 151, startPoint y: 479, endPoint x: 298, endPoint y: 480, distance: 147.5
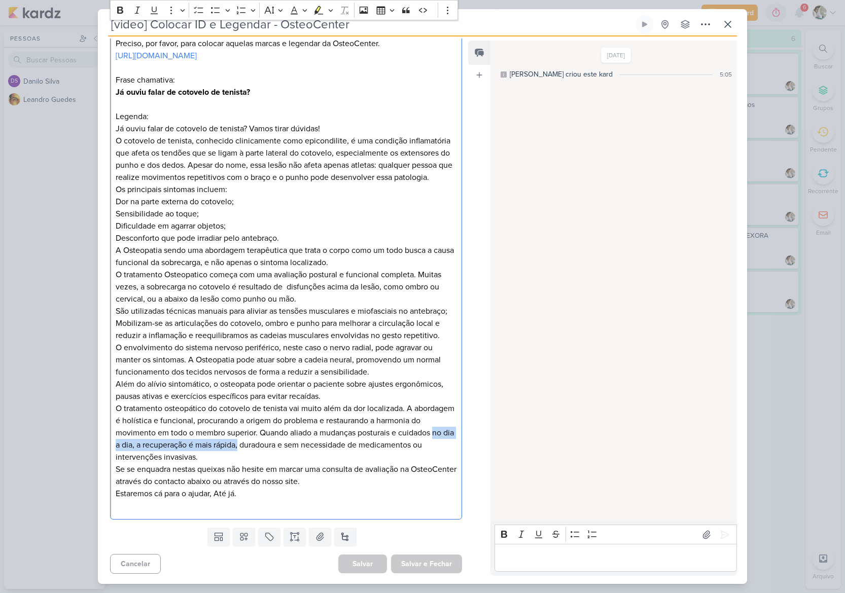
click at [298, 463] on p "O tratamento osteopático do cotovelo de tenista vai muito além da dor localizad…" at bounding box center [286, 433] width 341 height 61
drag, startPoint x: 300, startPoint y: 479, endPoint x: 167, endPoint y: 494, distance: 133.7
click at [167, 463] on p "O tratamento osteopático do cotovelo de tenista vai muito além da dor localizad…" at bounding box center [286, 433] width 341 height 61
drag, startPoint x: 272, startPoint y: 490, endPoint x: 171, endPoint y: 492, distance: 101.4
click at [171, 463] on p "O tratamento osteopático do cotovelo de tenista vai muito além da dor localizad…" at bounding box center [286, 433] width 341 height 61
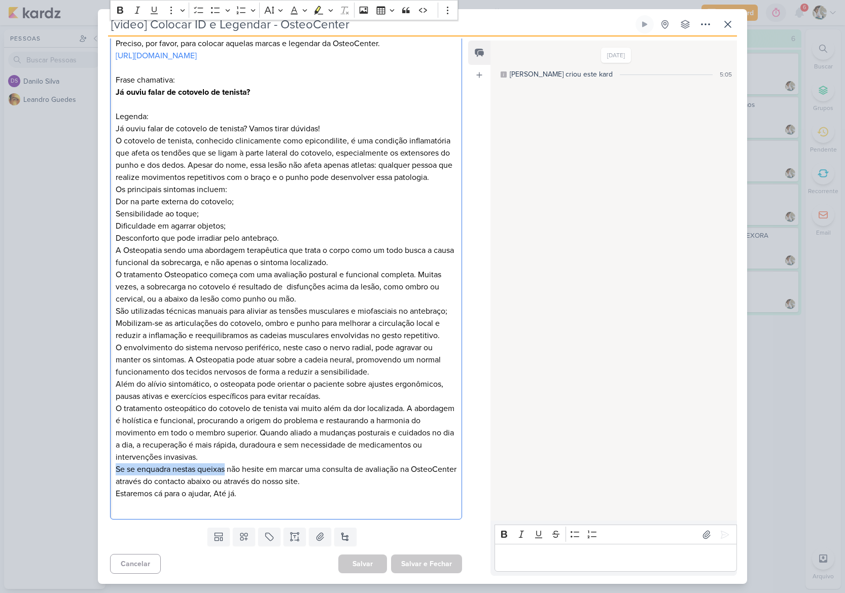
drag, startPoint x: 117, startPoint y: 504, endPoint x: 226, endPoint y: 506, distance: 109.5
click at [226, 488] on p "Se se enquadra nestas queixas não hesite em marcar uma consulta de avaliação na…" at bounding box center [286, 475] width 341 height 24
drag, startPoint x: 230, startPoint y: 502, endPoint x: 401, endPoint y: 504, distance: 170.9
click at [401, 488] on p "Se se enquadra nestas queixas não hesite em marcar uma consulta de avaliação na…" at bounding box center [286, 475] width 341 height 24
drag, startPoint x: 405, startPoint y: 504, endPoint x: 298, endPoint y: 520, distance: 108.6
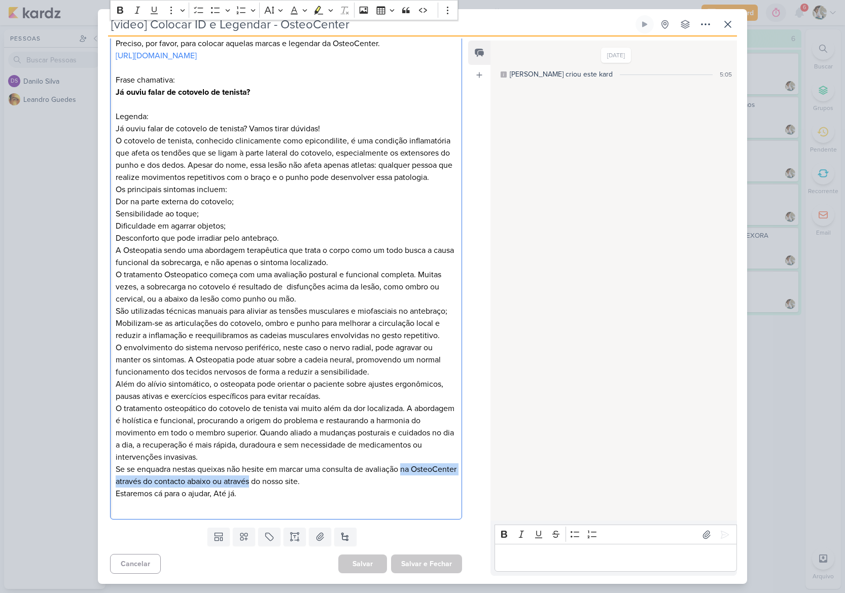
click at [298, 488] on p "Se se enquadra nestas queixas não hesite em marcar uma consulta de avaliação na…" at bounding box center [286, 475] width 341 height 24
drag, startPoint x: 301, startPoint y: 515, endPoint x: 313, endPoint y: 537, distance: 25.4
click at [313, 520] on div "Mestre, bom dia! [PERSON_NAME], por favor, para colocar aquelas marcas e legend…" at bounding box center [286, 263] width 352 height 515
click at [536, 551] on div "Editor editing area: main" at bounding box center [615, 558] width 242 height 28
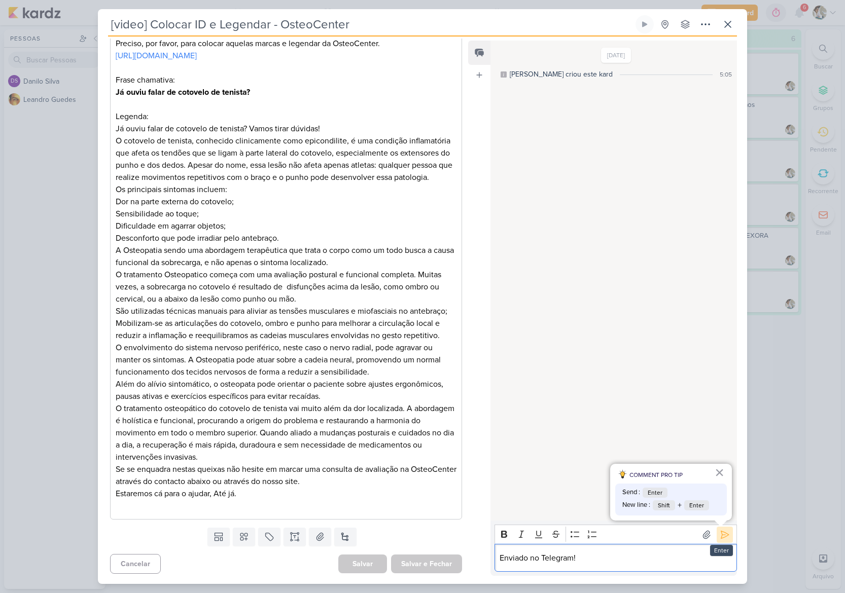
click at [719, 537] on icon at bounding box center [724, 535] width 10 height 10
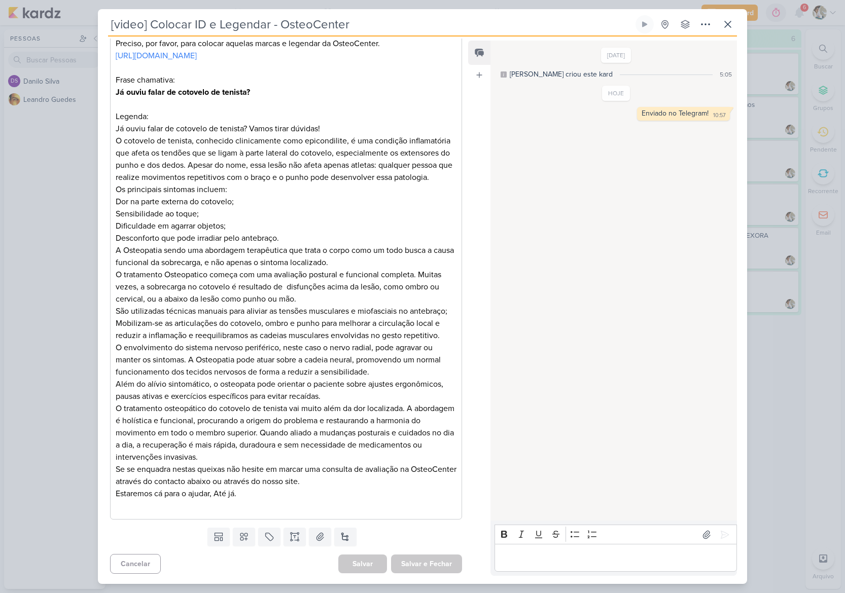
scroll to position [0, 0]
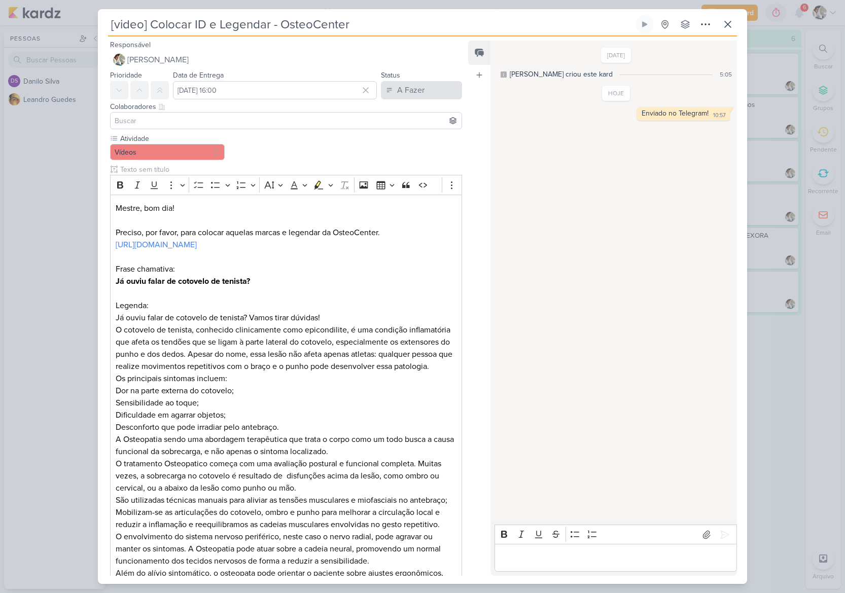
click at [400, 83] on button "A Fazer" at bounding box center [421, 90] width 81 height 18
click at [417, 132] on div "Finalizado" at bounding box center [406, 130] width 31 height 11
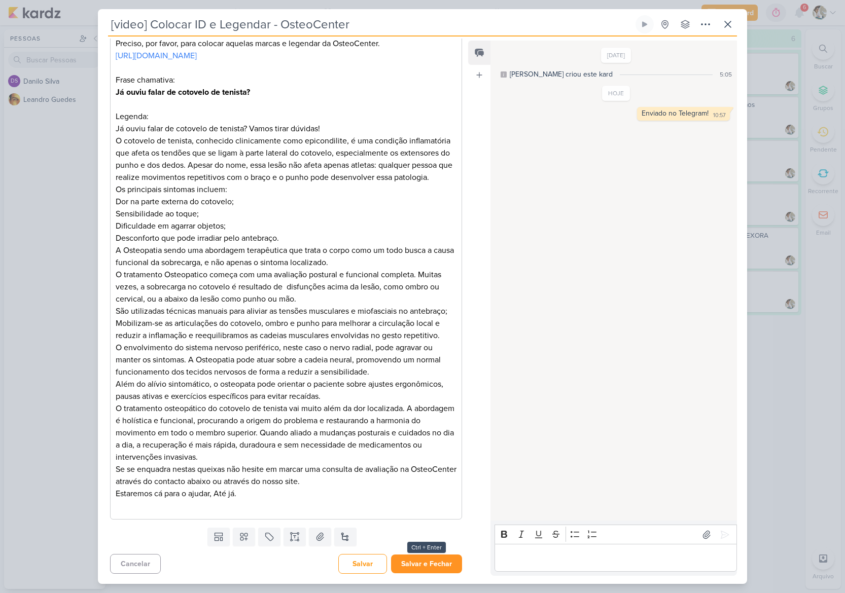
click at [422, 568] on button "Salvar e Fechar" at bounding box center [426, 564] width 71 height 19
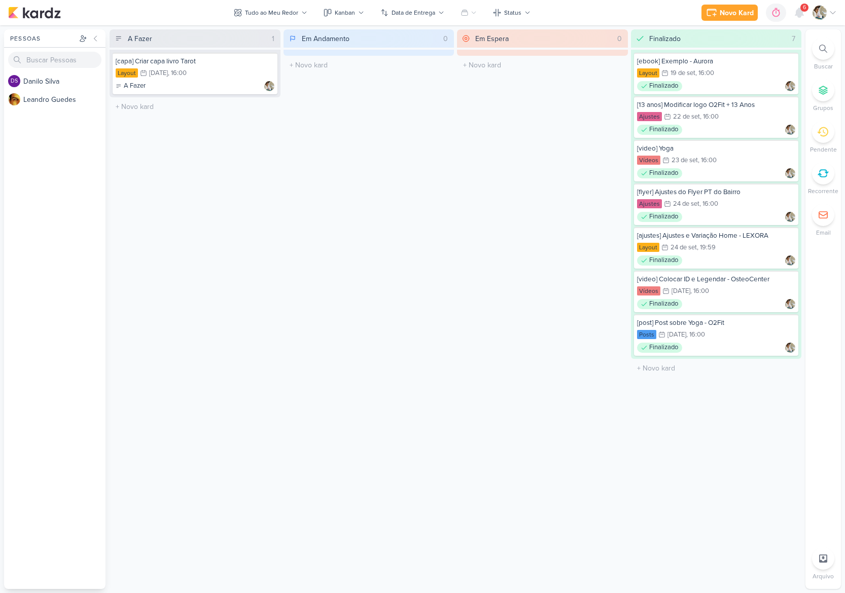
click at [474, 152] on div "Em Espera 0 O título do kard deve ter menos que 100 caracteres" at bounding box center [542, 309] width 171 height 560
